Goal: Information Seeking & Learning: Understand process/instructions

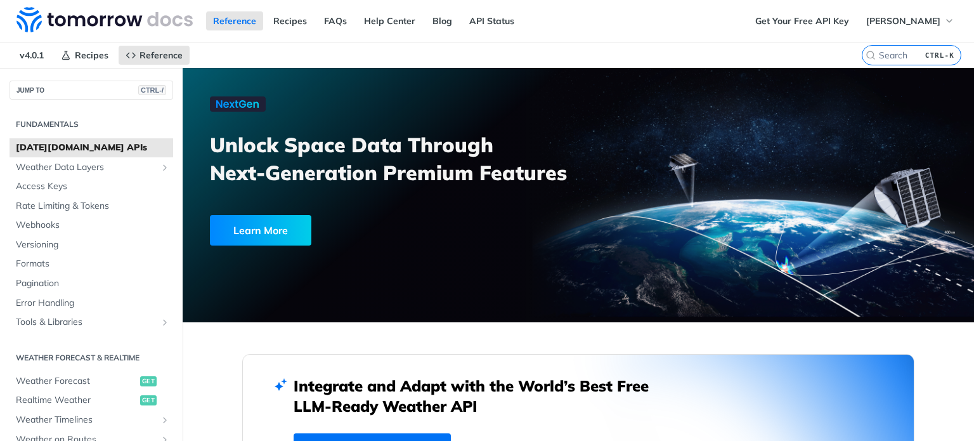
scroll to position [254, 0]
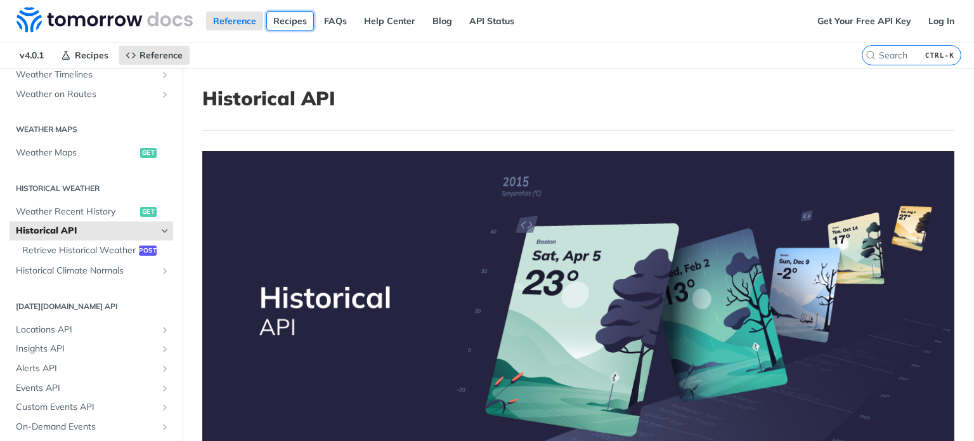
click at [287, 18] on link "Recipes" at bounding box center [290, 20] width 48 height 19
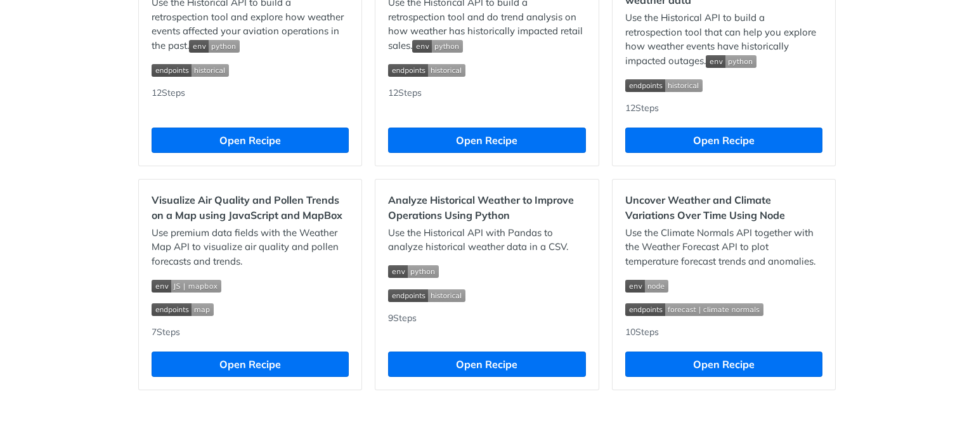
scroll to position [1240, 0]
drag, startPoint x: 464, startPoint y: 364, endPoint x: 433, endPoint y: 370, distance: 31.6
click at [433, 370] on button "Open Recipe" at bounding box center [486, 363] width 197 height 25
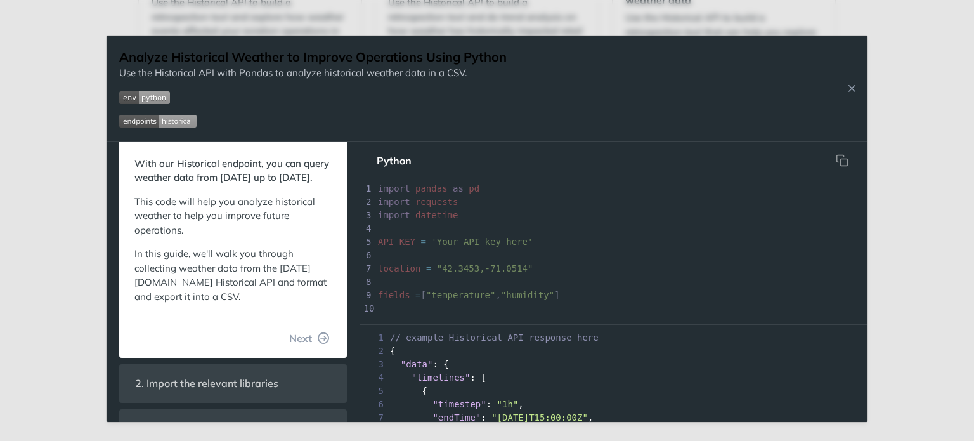
scroll to position [63, 0]
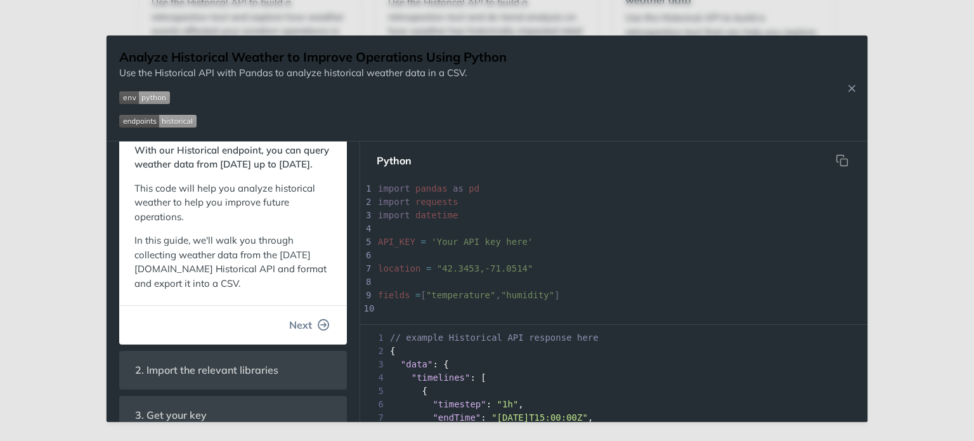
click at [293, 332] on span "Next" at bounding box center [300, 324] width 23 height 15
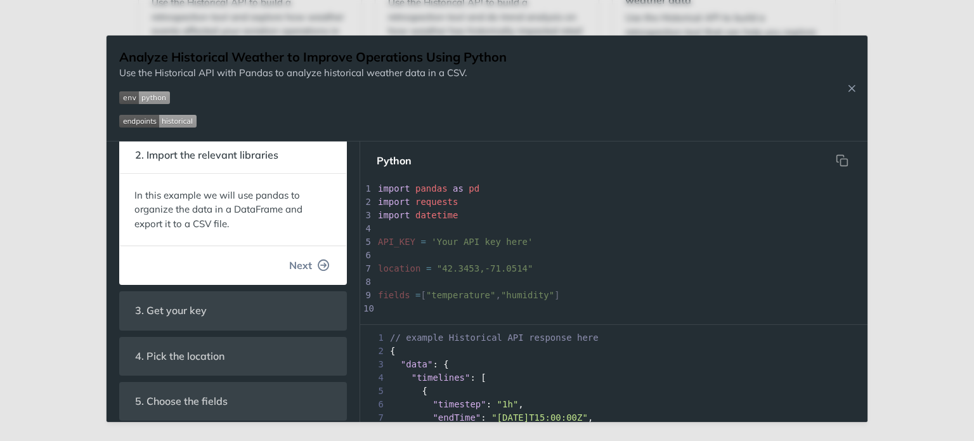
click at [294, 270] on span "Next" at bounding box center [300, 264] width 23 height 15
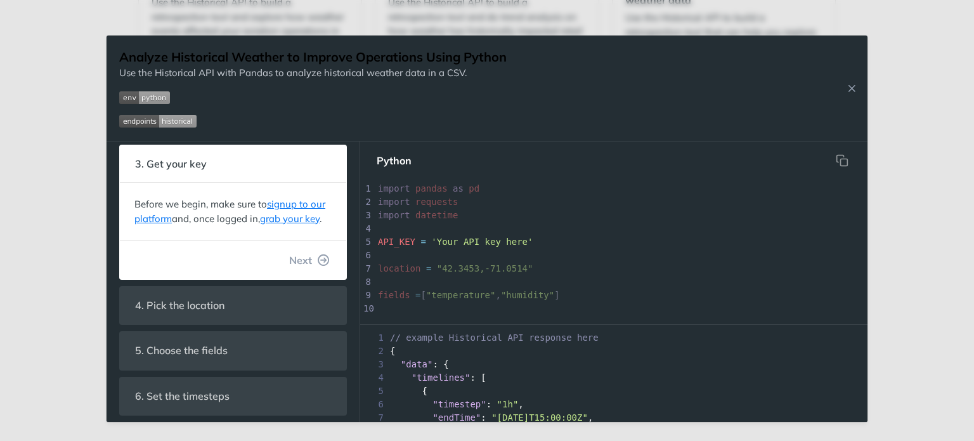
scroll to position [121, 0]
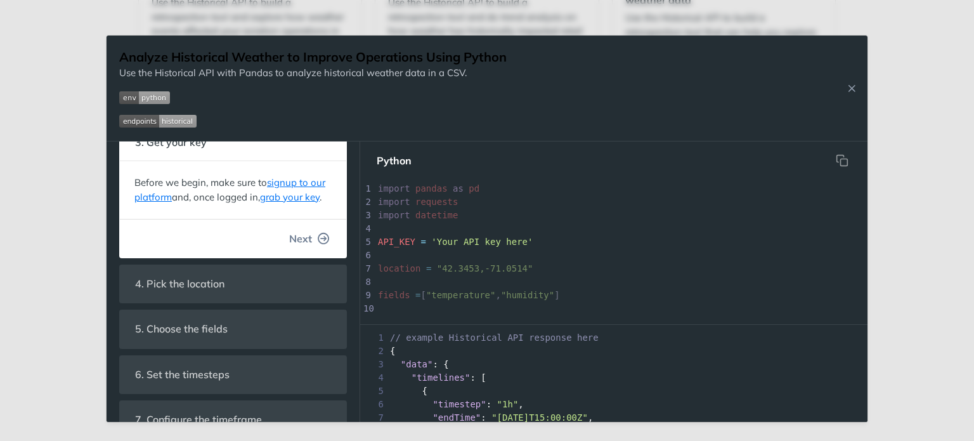
click at [289, 246] on span "Next" at bounding box center [300, 238] width 23 height 15
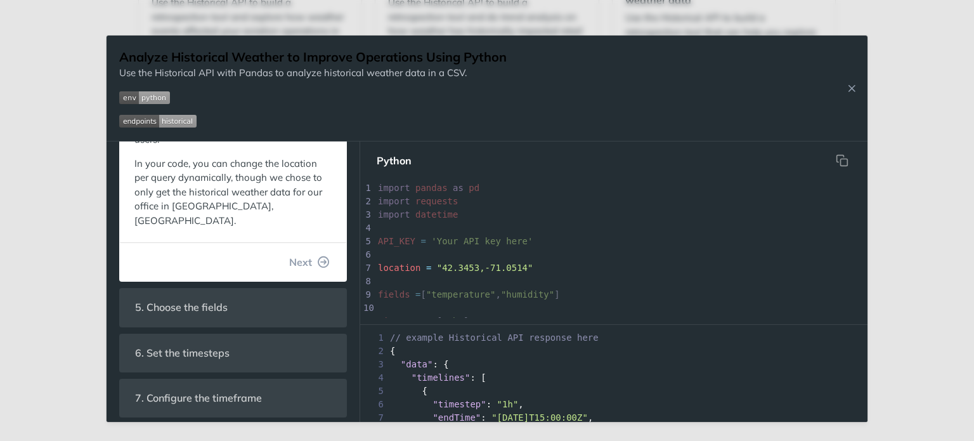
scroll to position [248, 0]
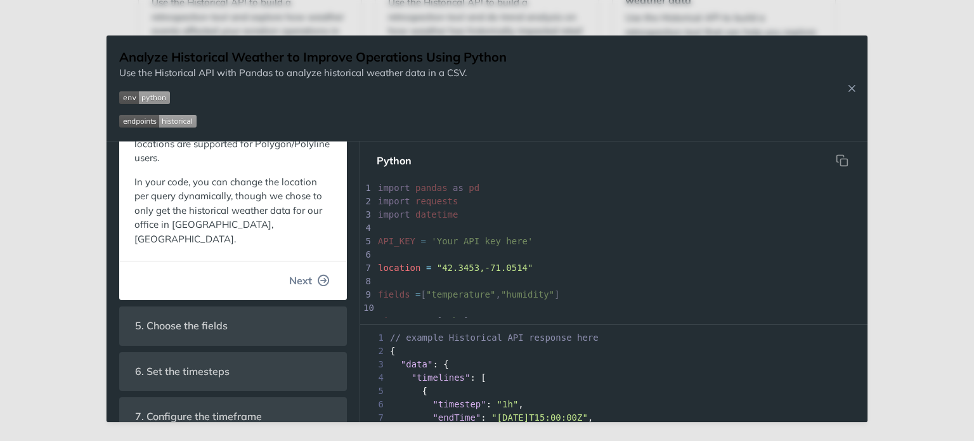
click at [290, 273] on span "Next" at bounding box center [300, 280] width 23 height 15
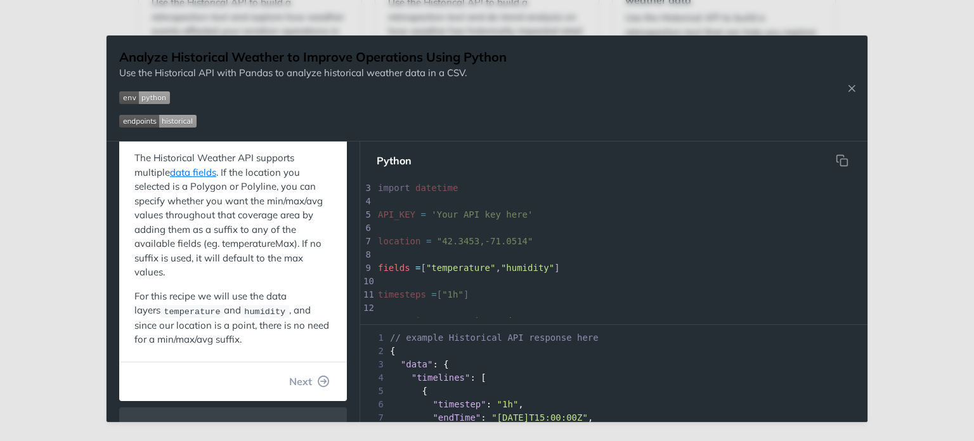
scroll to position [299, 0]
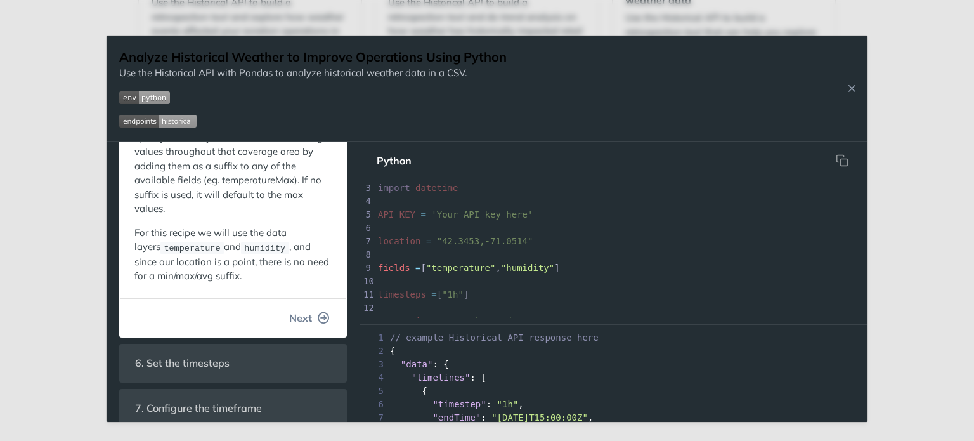
click at [293, 316] on span "Next" at bounding box center [300, 317] width 23 height 15
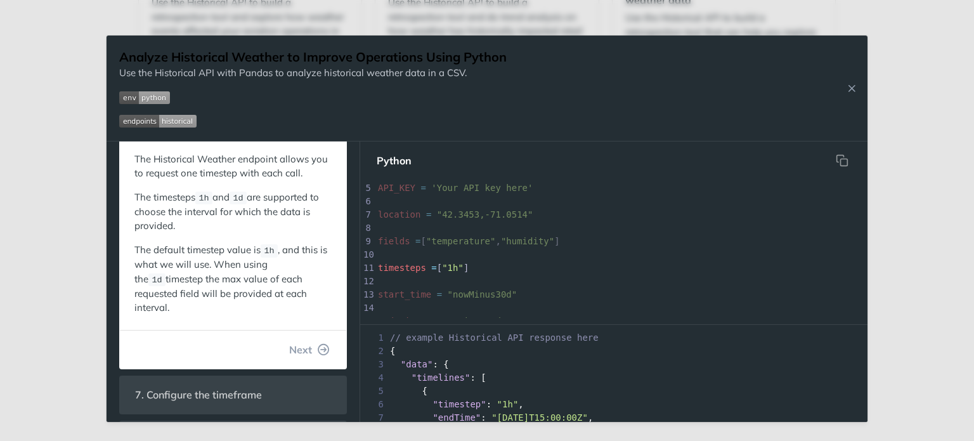
scroll to position [357, 0]
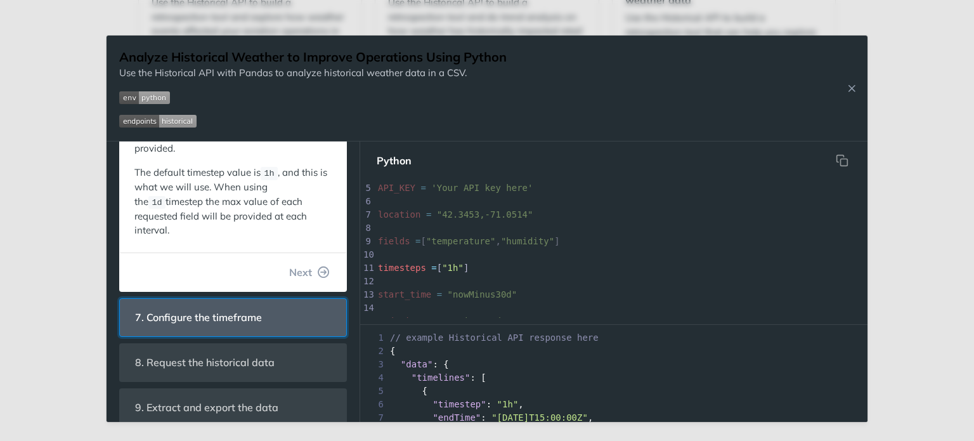
click at [250, 305] on span "7. Configure the timeframe" at bounding box center [198, 317] width 145 height 25
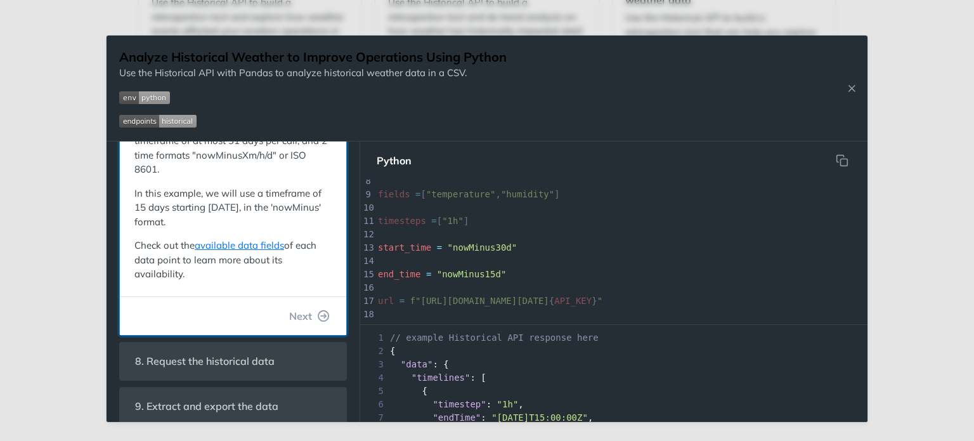
scroll to position [372, 0]
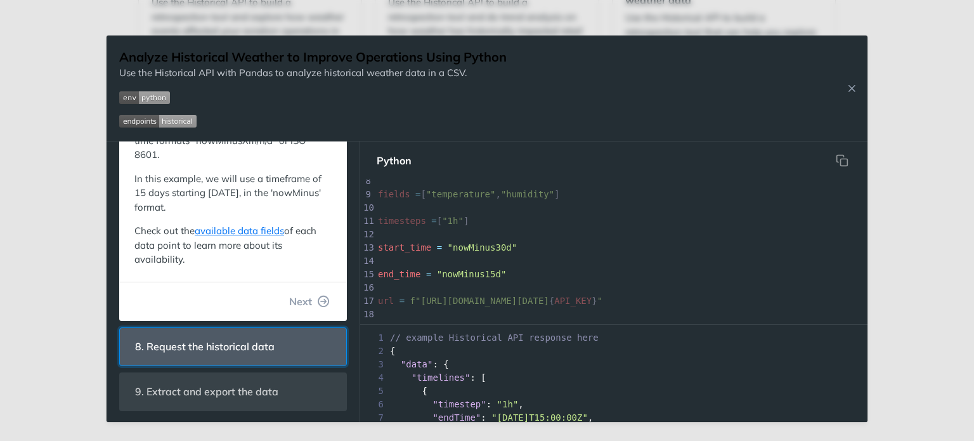
click at [241, 334] on span "8. Request the historical data" at bounding box center [204, 346] width 157 height 25
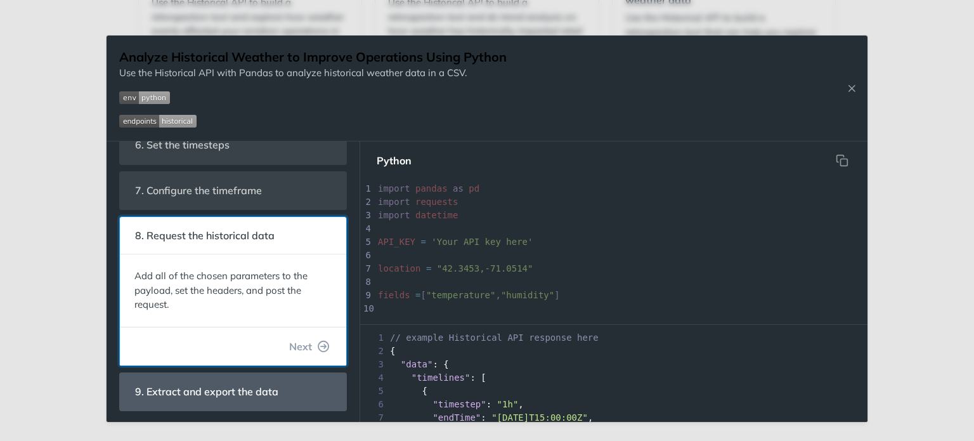
scroll to position [200, 0]
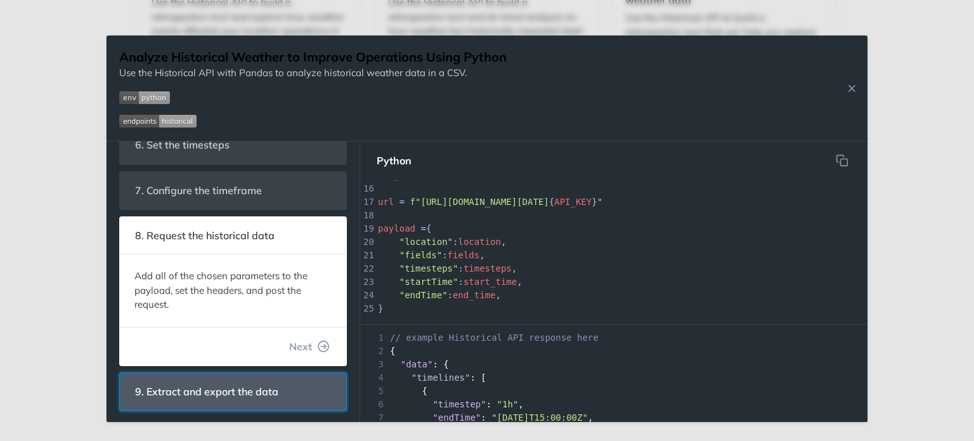
click at [238, 399] on span "9. Extract and export the data" at bounding box center [206, 391] width 161 height 25
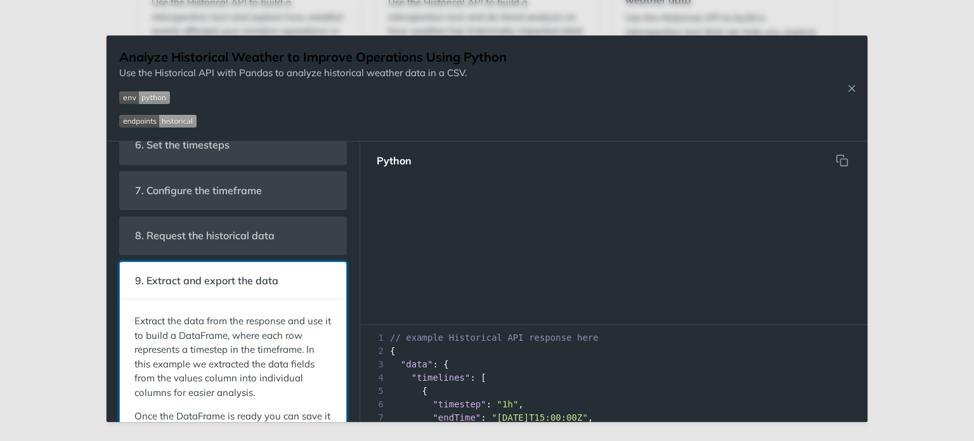
scroll to position [0, 0]
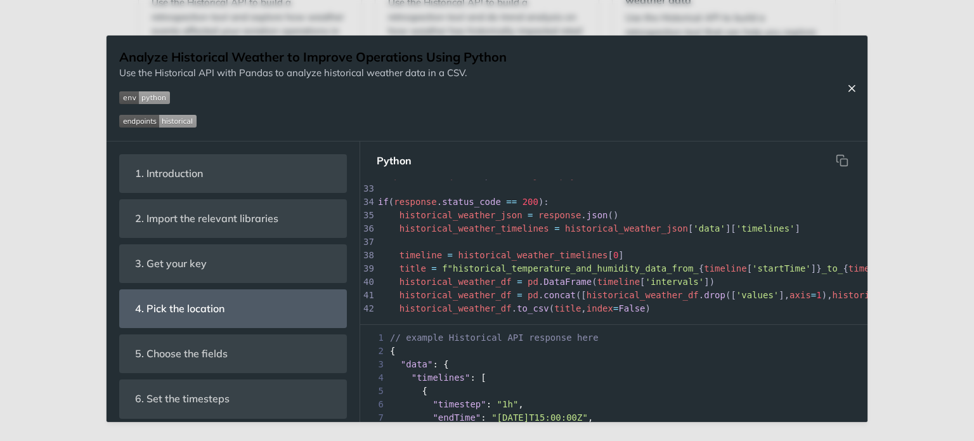
click at [850, 89] on icon "Close Recipe" at bounding box center [851, 87] width 11 height 11
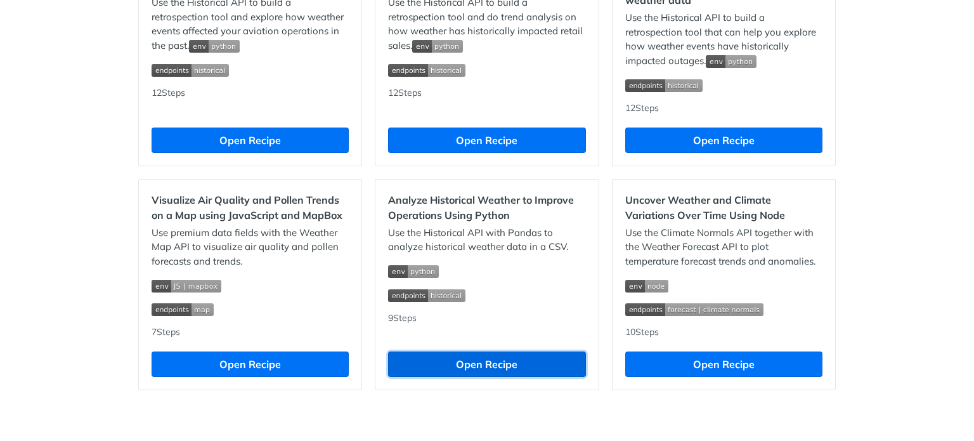
click at [491, 362] on button "Open Recipe" at bounding box center [486, 363] width 197 height 25
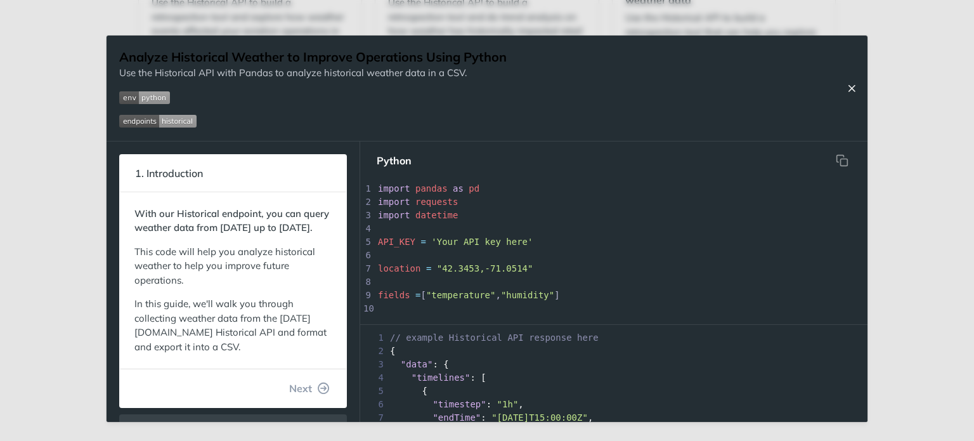
click at [856, 87] on icon "Close Recipe" at bounding box center [851, 87] width 11 height 11
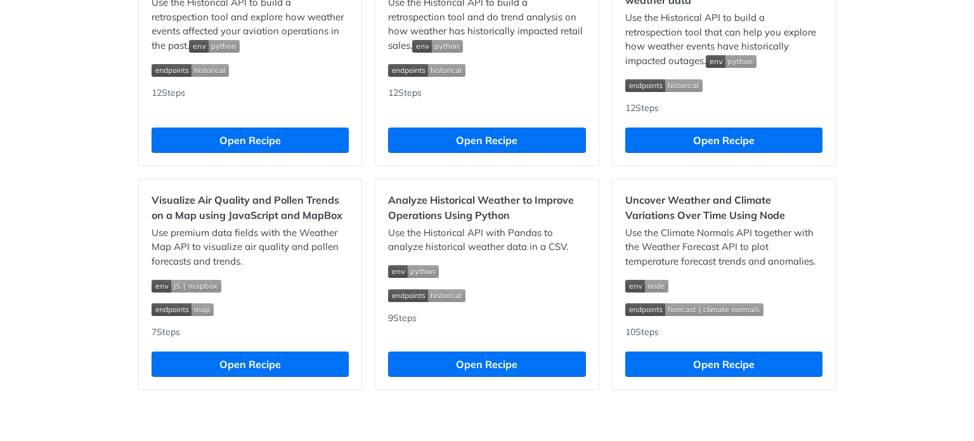
scroll to position [854, 0]
